Goal: Task Accomplishment & Management: Manage account settings

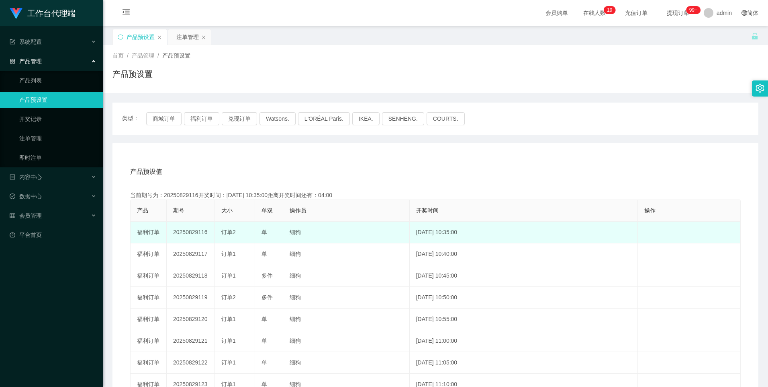
click at [193, 230] on td "20250829116" at bounding box center [191, 232] width 48 height 22
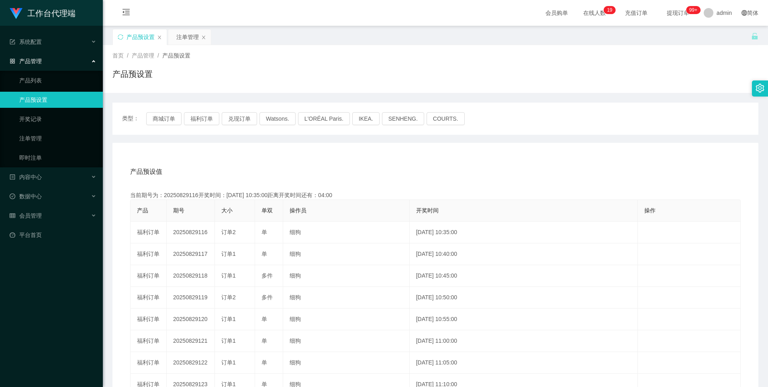
copy td "20250829116"
click at [198, 120] on button "福利订单" at bounding box center [201, 118] width 35 height 13
click at [186, 35] on div "注单管理" at bounding box center [187, 36] width 23 height 15
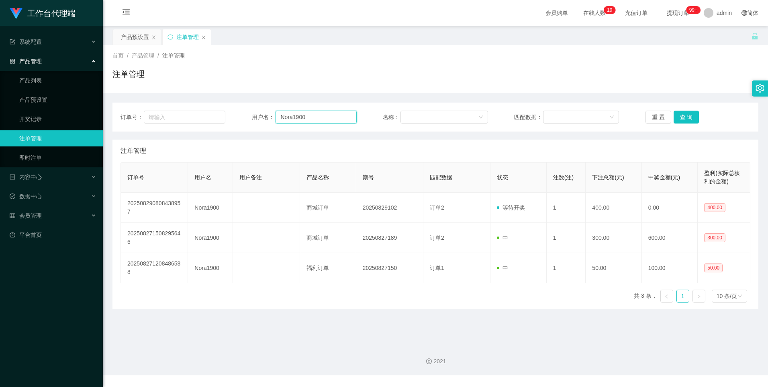
click at [326, 122] on input "Nora1900" at bounding box center [316, 117] width 81 height 13
click at [683, 117] on button "查 询" at bounding box center [687, 117] width 26 height 13
click at [687, 112] on button "查 询" at bounding box center [687, 117] width 26 height 13
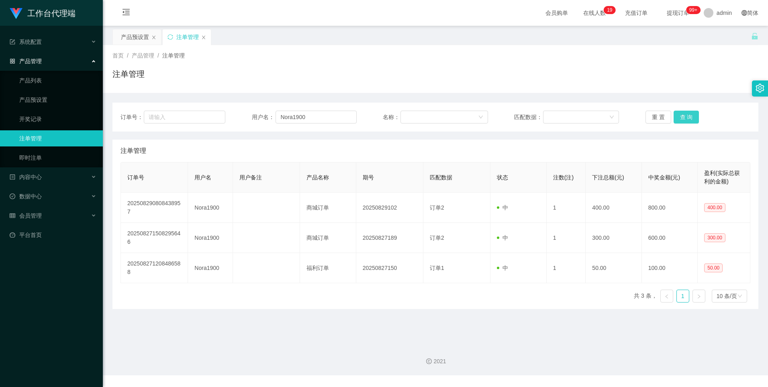
click at [687, 112] on button "查 询" at bounding box center [687, 117] width 26 height 13
click at [40, 211] on div "会员管理" at bounding box center [51, 215] width 103 height 16
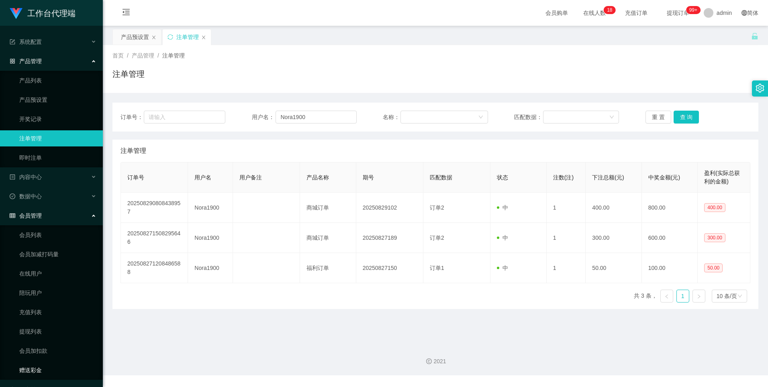
drag, startPoint x: 18, startPoint y: 366, endPoint x: 113, endPoint y: 294, distance: 118.9
click at [19, 366] on link "赠送彩金" at bounding box center [57, 370] width 77 height 16
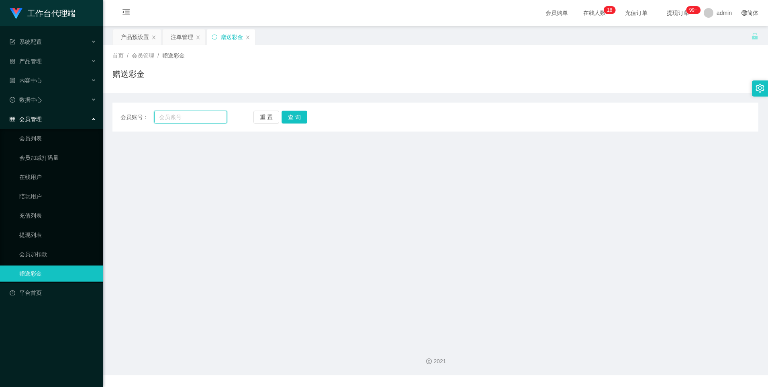
click at [184, 120] on input "text" at bounding box center [190, 117] width 72 height 13
paste input "Nora1900"
type input "Nora1900"
click at [301, 118] on button "查 询" at bounding box center [295, 117] width 26 height 13
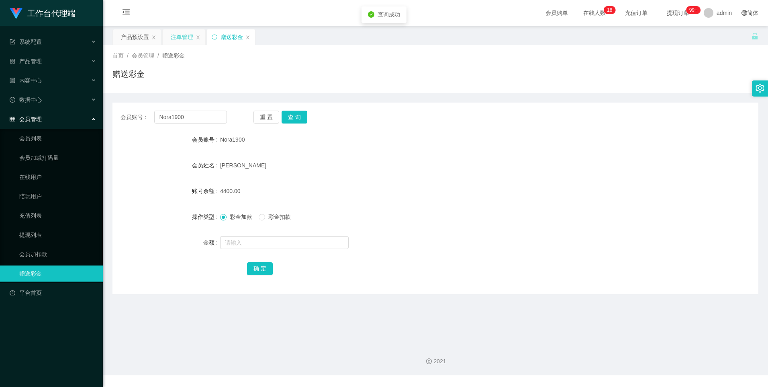
click at [182, 37] on div "注单管理" at bounding box center [182, 36] width 23 height 15
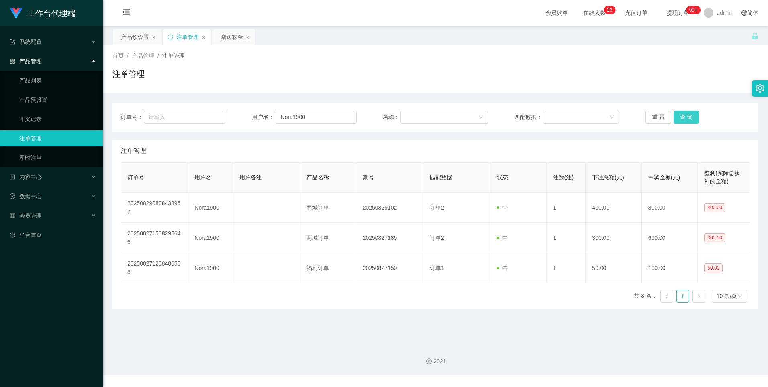
click at [688, 116] on button "查 询" at bounding box center [687, 117] width 26 height 13
drag, startPoint x: 678, startPoint y: 115, endPoint x: 727, endPoint y: 55, distance: 76.5
click at [678, 115] on button "查 询" at bounding box center [687, 117] width 26 height 13
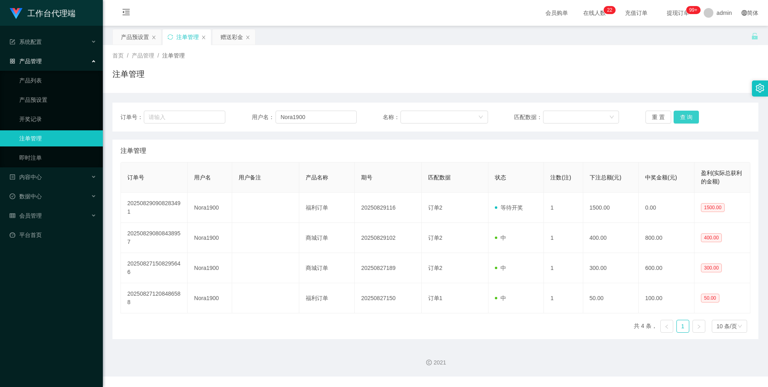
click at [677, 112] on button "查 询" at bounding box center [687, 117] width 26 height 13
click at [682, 118] on button "查 询" at bounding box center [687, 117] width 26 height 13
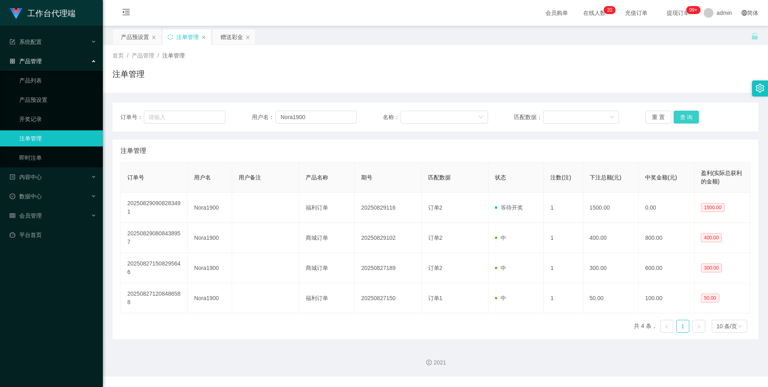
click at [691, 120] on button "查 询" at bounding box center [687, 117] width 26 height 13
click at [226, 35] on div "赠送彩金" at bounding box center [232, 36] width 23 height 15
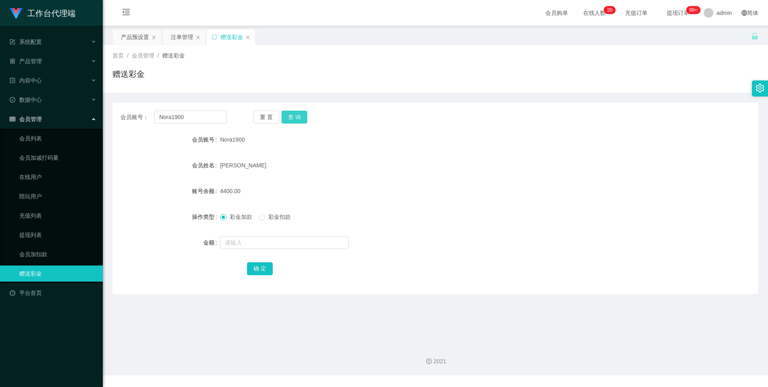
click at [297, 116] on button "查 询" at bounding box center [295, 117] width 26 height 13
click at [290, 117] on button "查 询" at bounding box center [295, 117] width 26 height 13
